Goal: Task Accomplishment & Management: Manage account settings

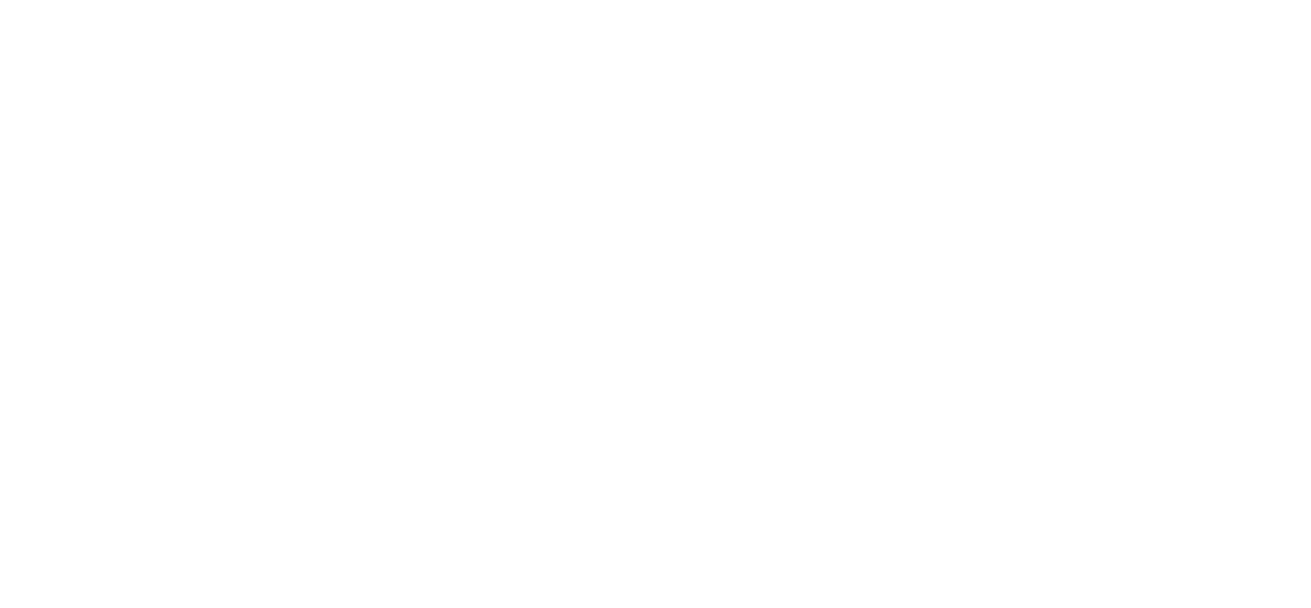
click at [794, 0] on html at bounding box center [655, 0] width 1311 height 0
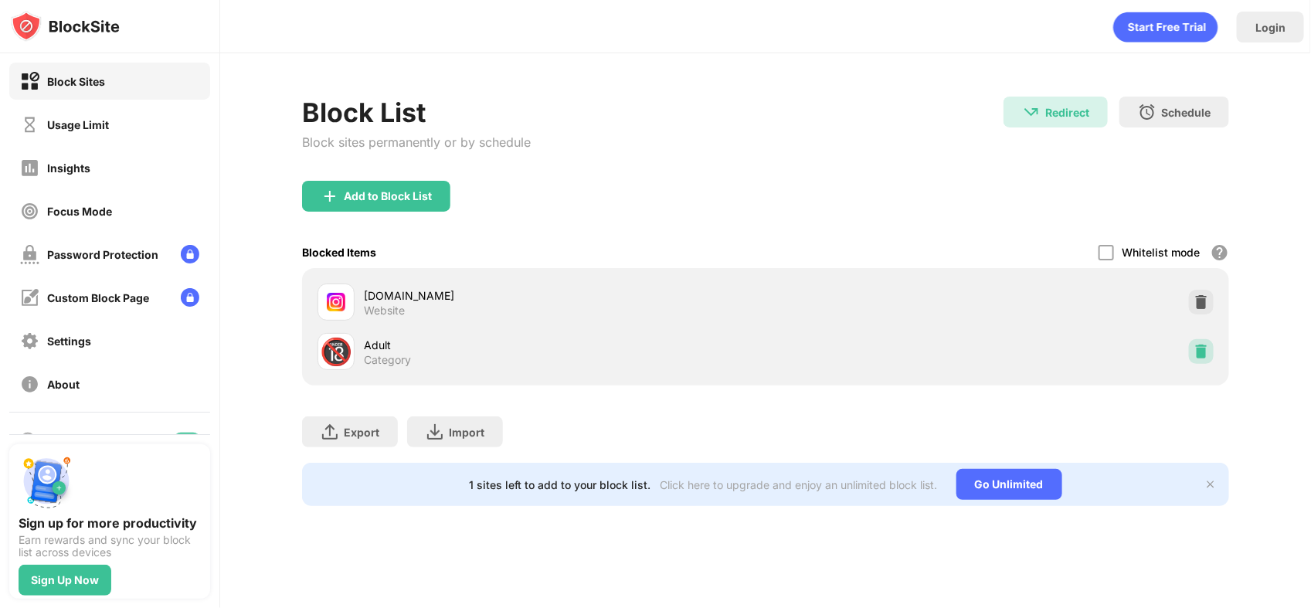
click at [1207, 349] on img at bounding box center [1200, 351] width 15 height 15
